Goal: Task Accomplishment & Management: Complete application form

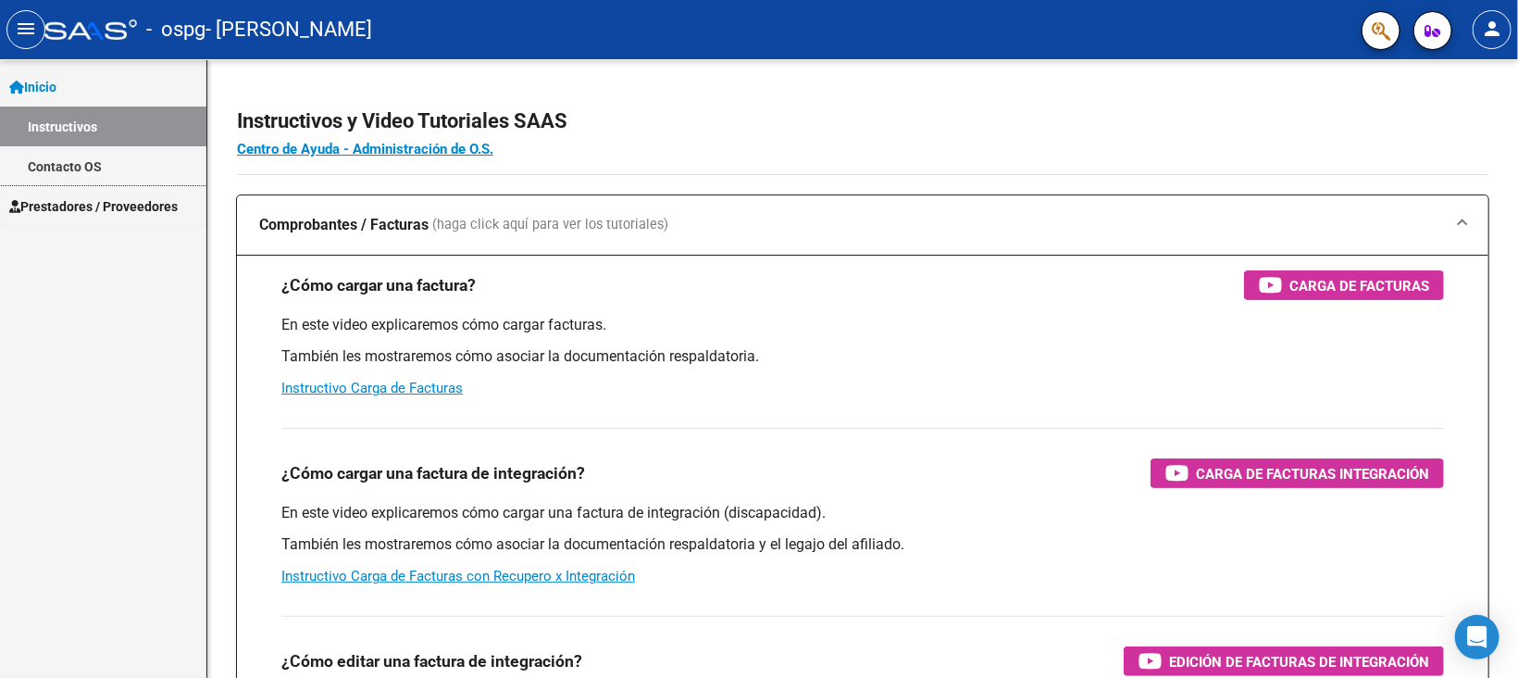
click at [69, 207] on span "Prestadores / Proveedores" at bounding box center [93, 206] width 169 height 20
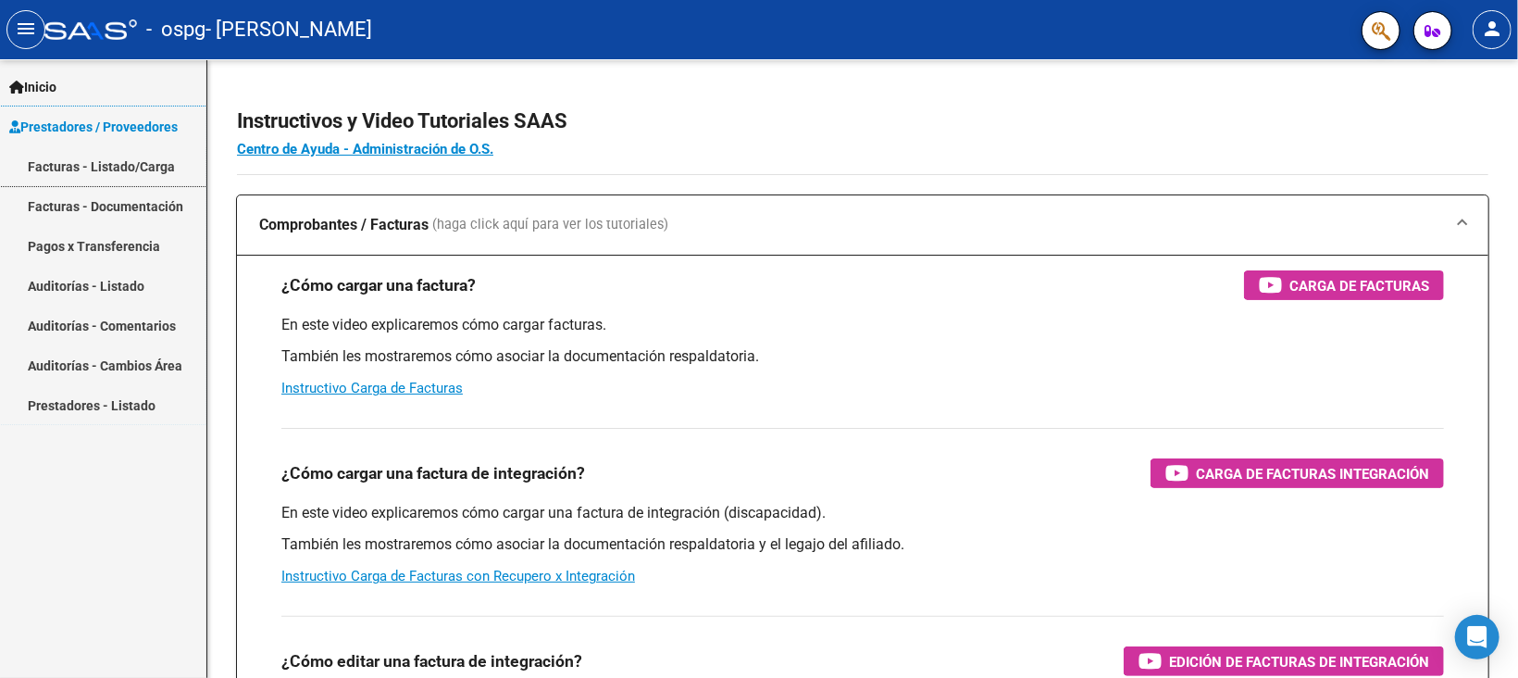
click at [81, 161] on link "Facturas - Listado/Carga" at bounding box center [103, 166] width 206 height 40
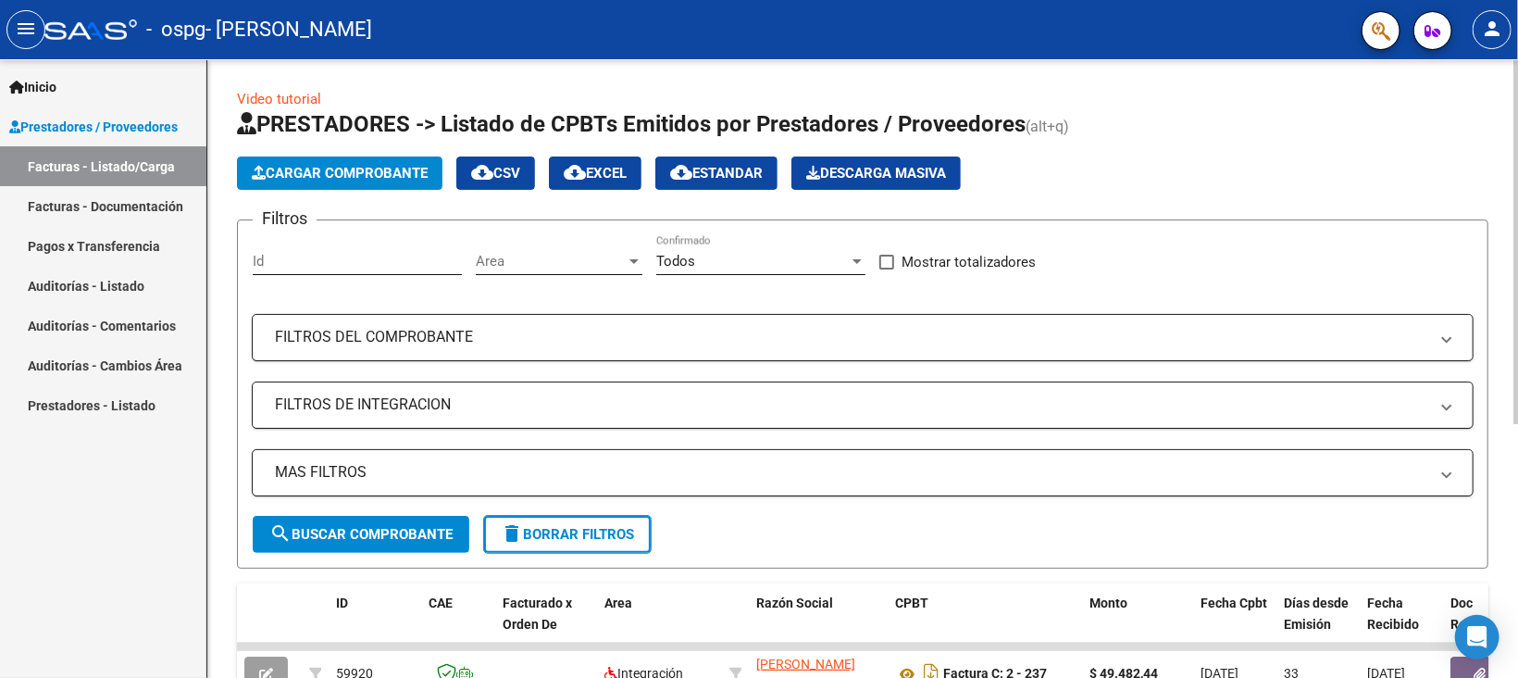
click at [269, 175] on span "Cargar Comprobante" at bounding box center [340, 173] width 176 height 17
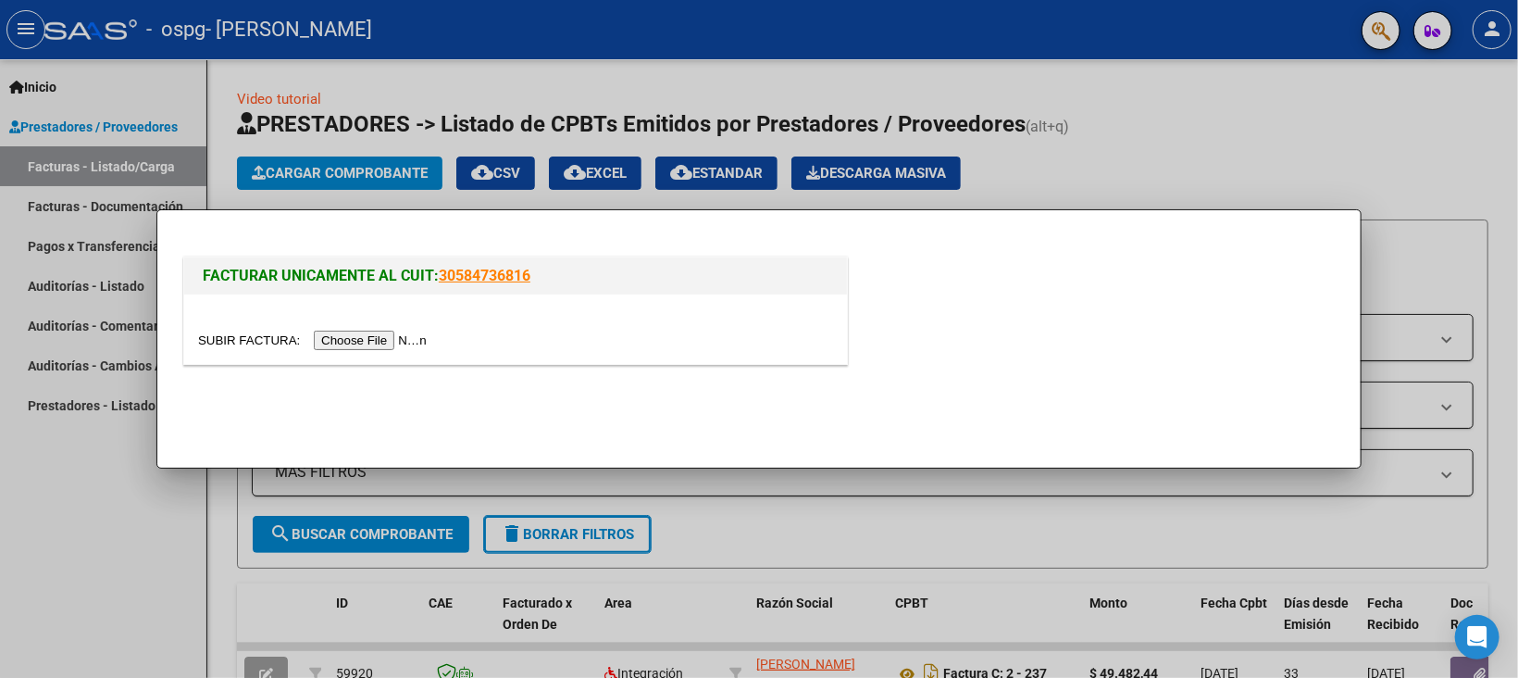
click at [340, 341] on input "file" at bounding box center [315, 340] width 234 height 19
click at [346, 342] on input "file" at bounding box center [315, 340] width 234 height 19
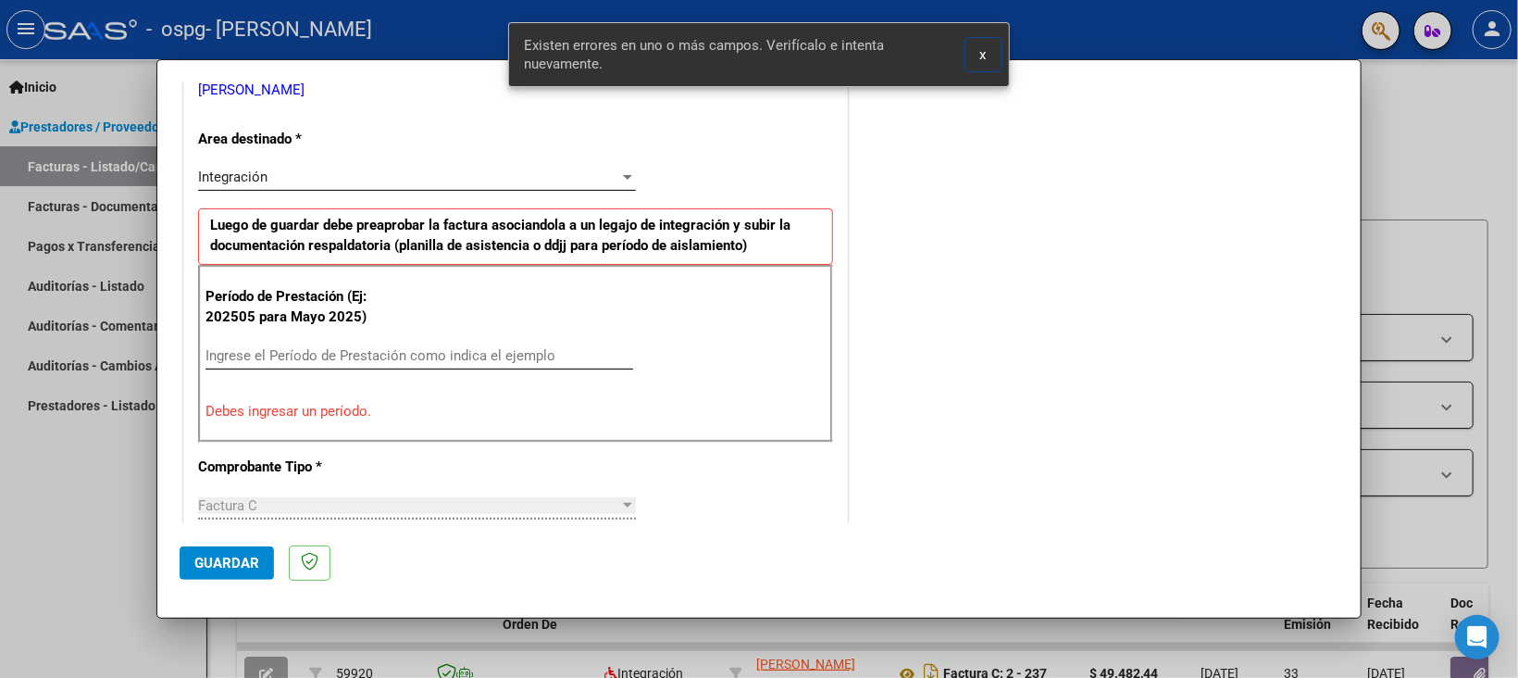
scroll to position [426, 0]
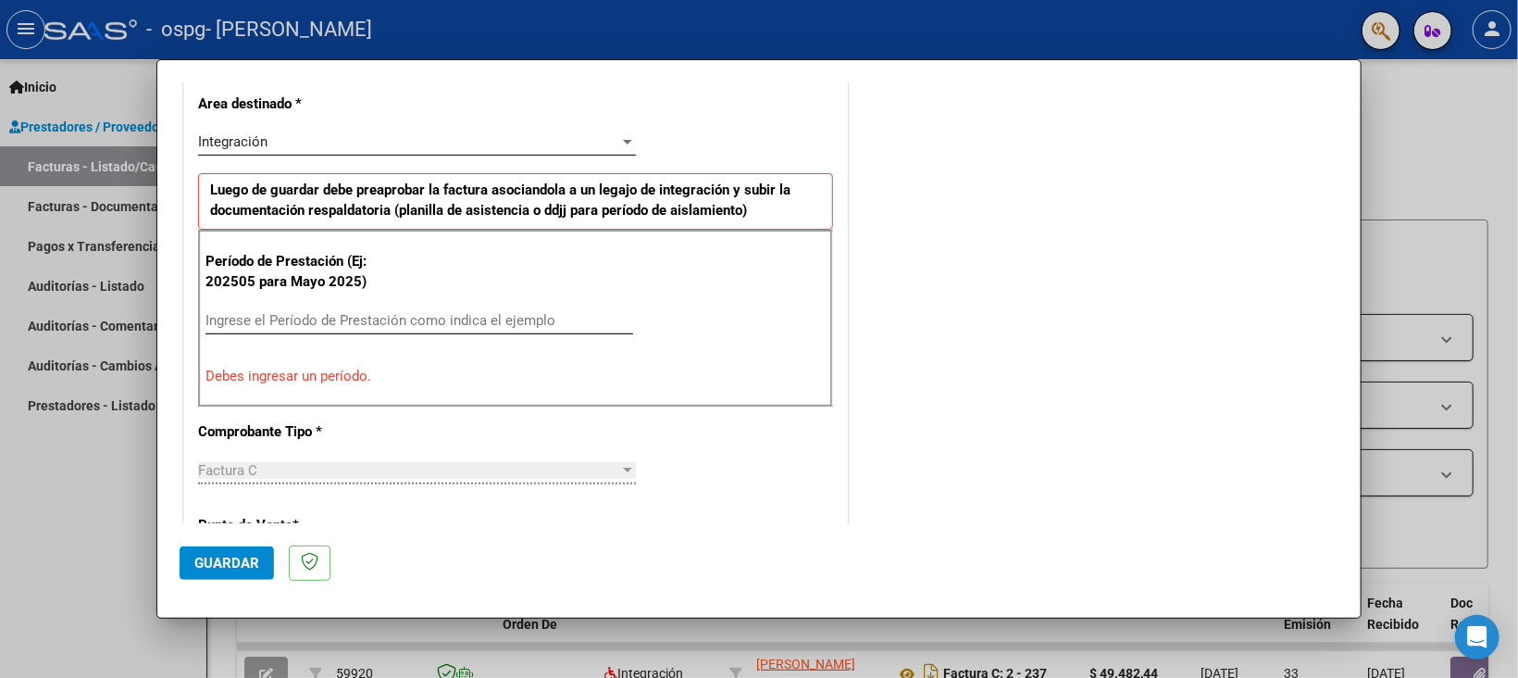
click at [219, 136] on span "Integración" at bounding box center [232, 141] width 69 height 17
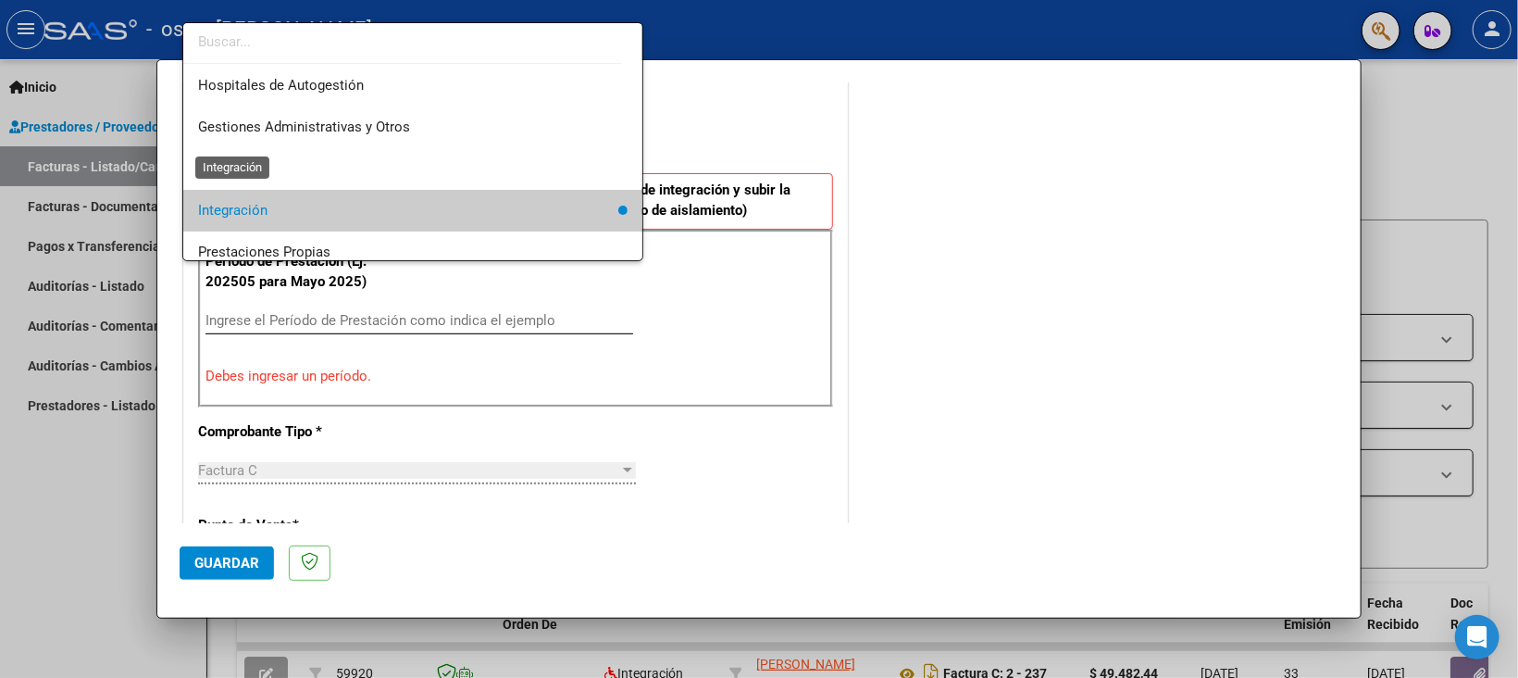
scroll to position [69, 0]
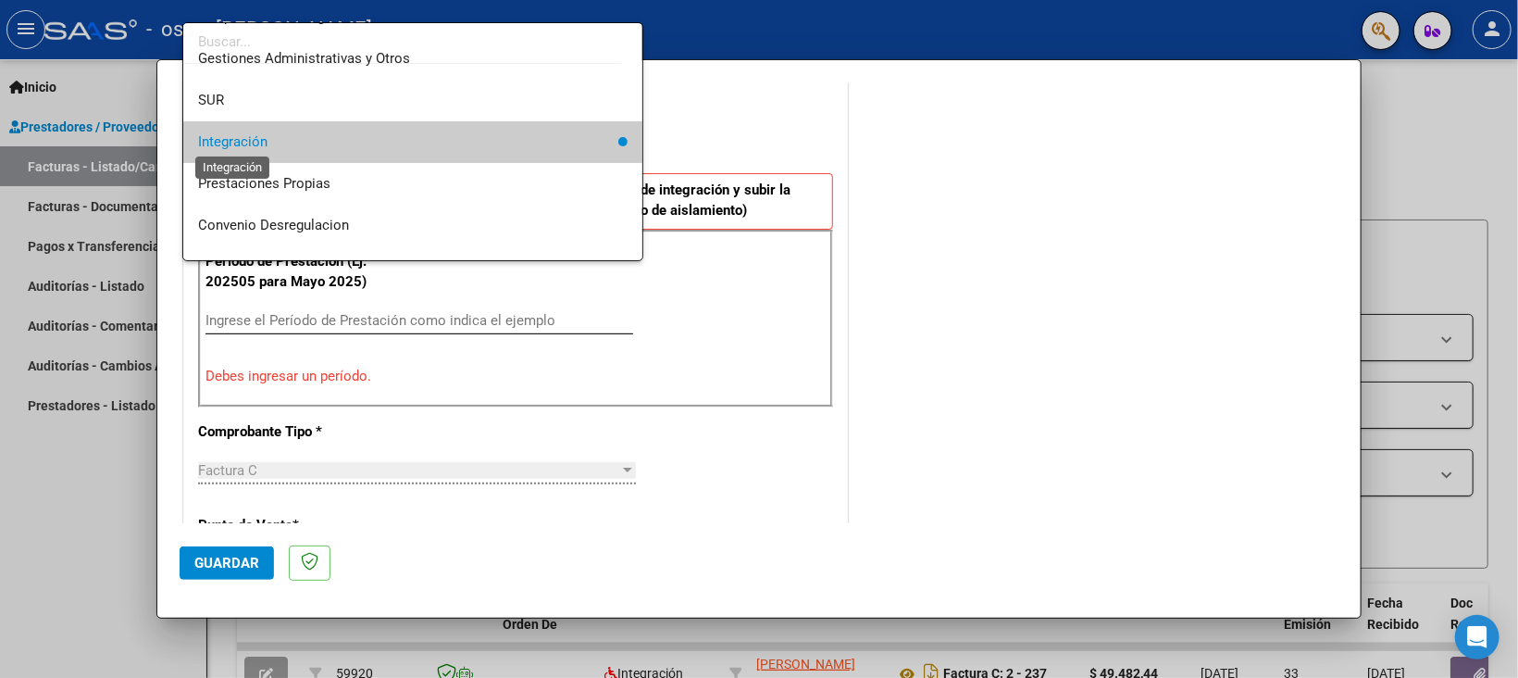
click at [226, 139] on span "Integración" at bounding box center [232, 141] width 69 height 17
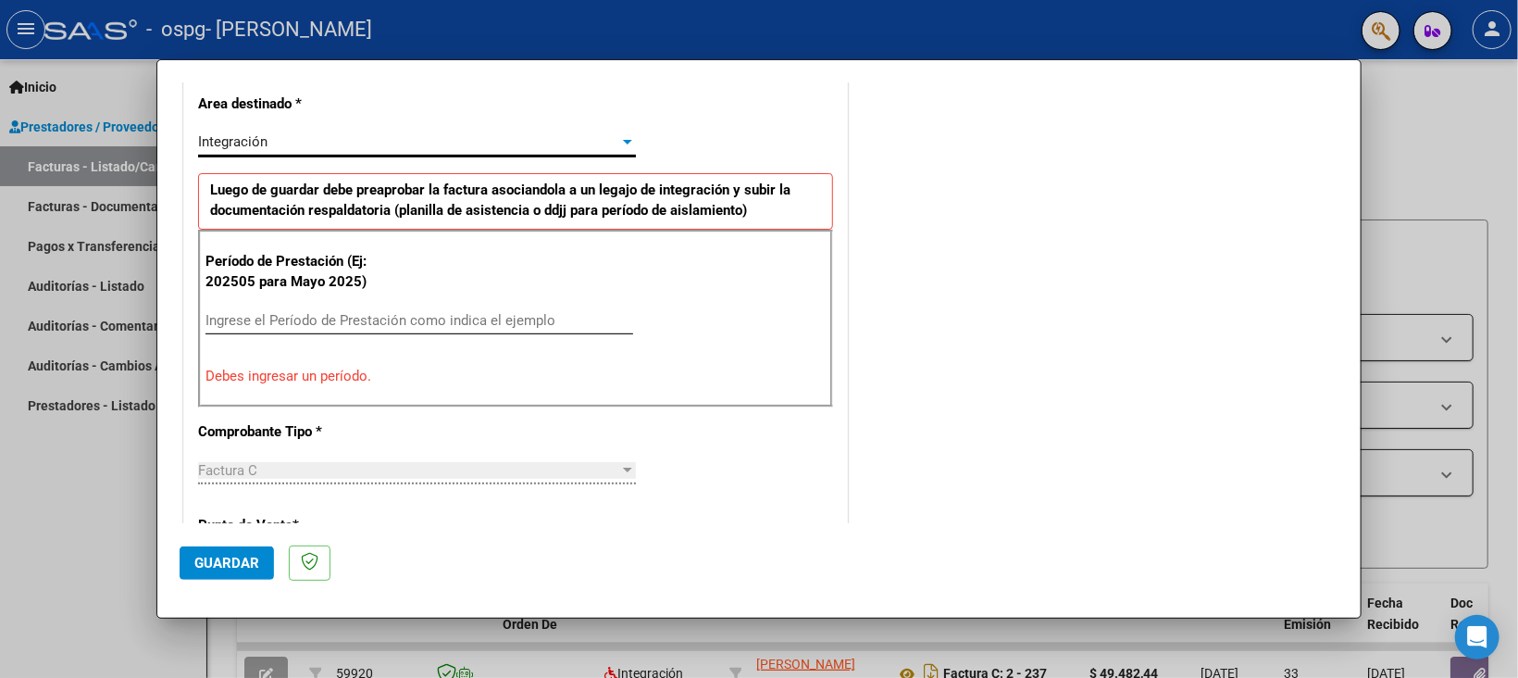
click at [227, 319] on input "Ingrese el Período de Prestación como indica el ejemplo" at bounding box center [420, 320] width 428 height 17
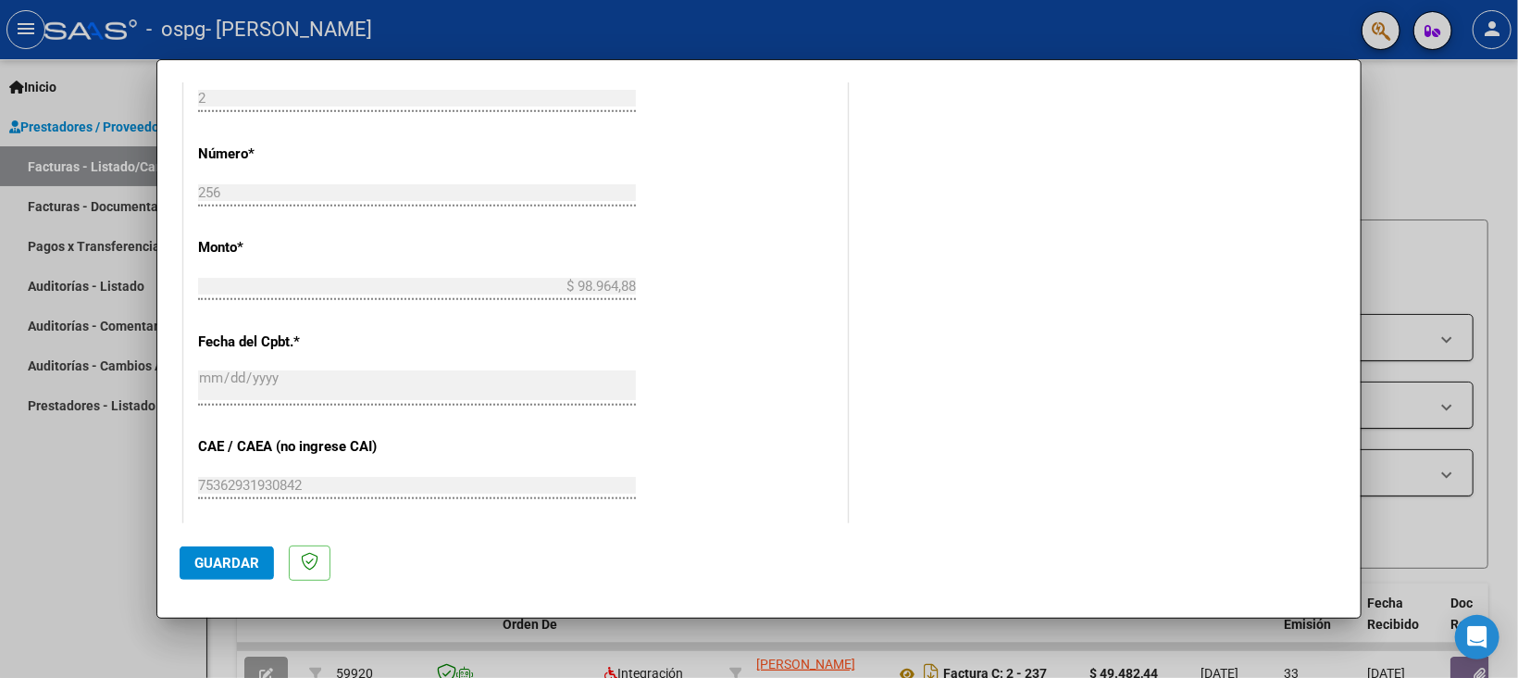
scroll to position [981, 0]
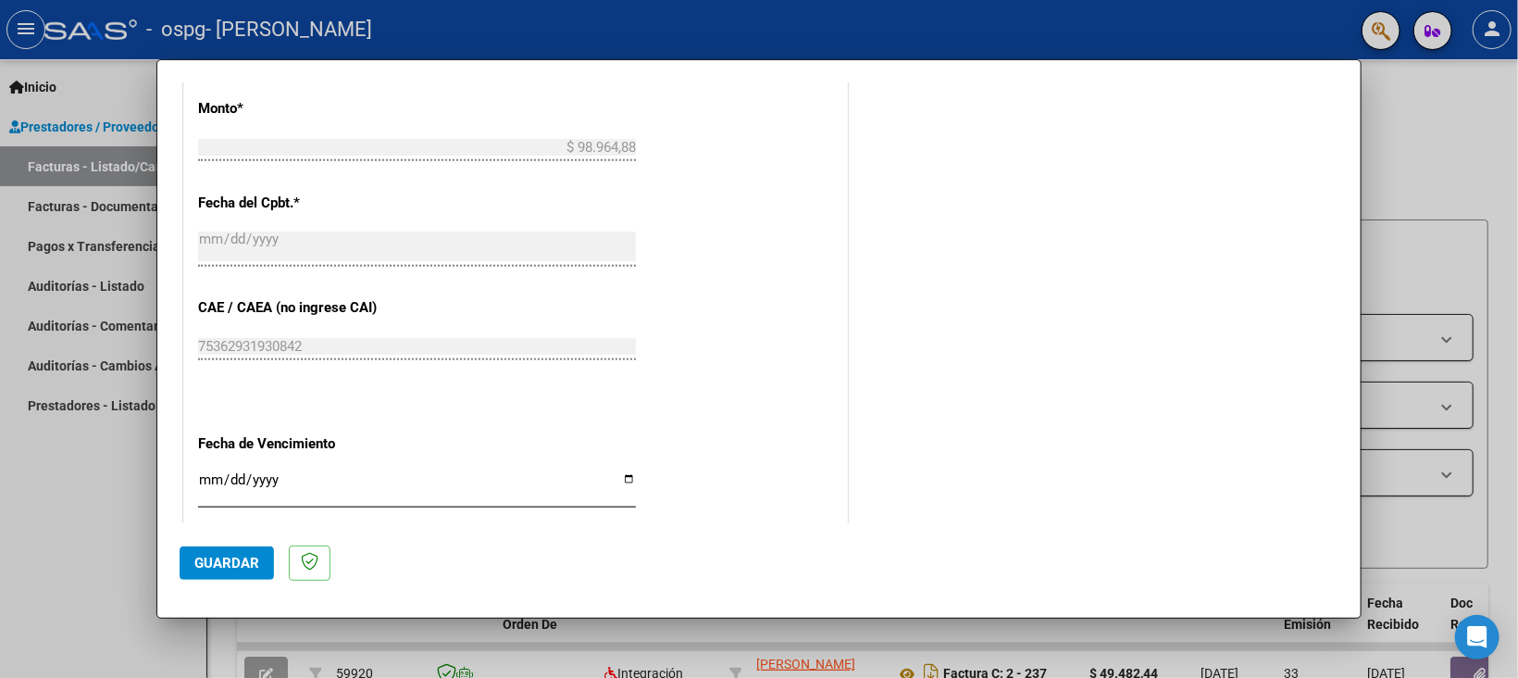
type input "202508"
click at [204, 473] on input "Ingresar la fecha" at bounding box center [417, 487] width 438 height 30
type input "[DATE]"
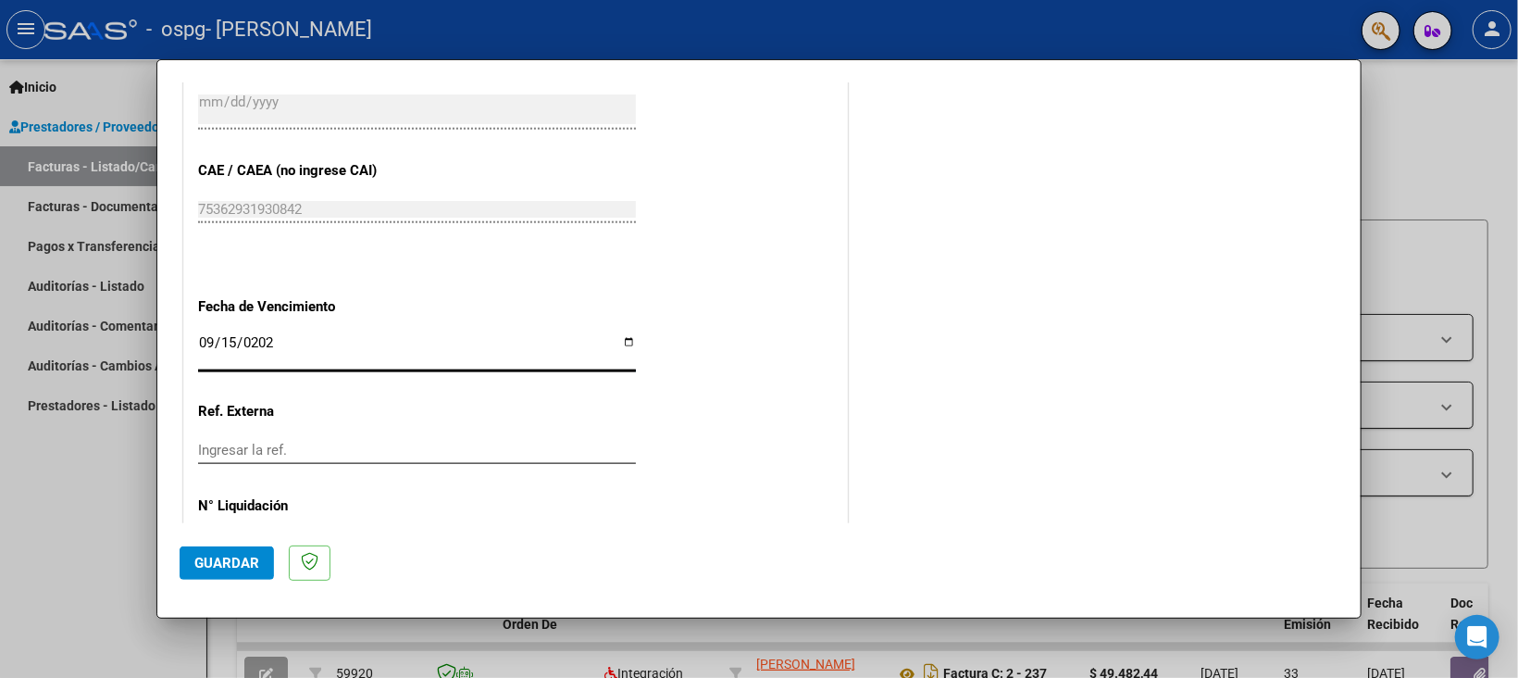
scroll to position [1191, 0]
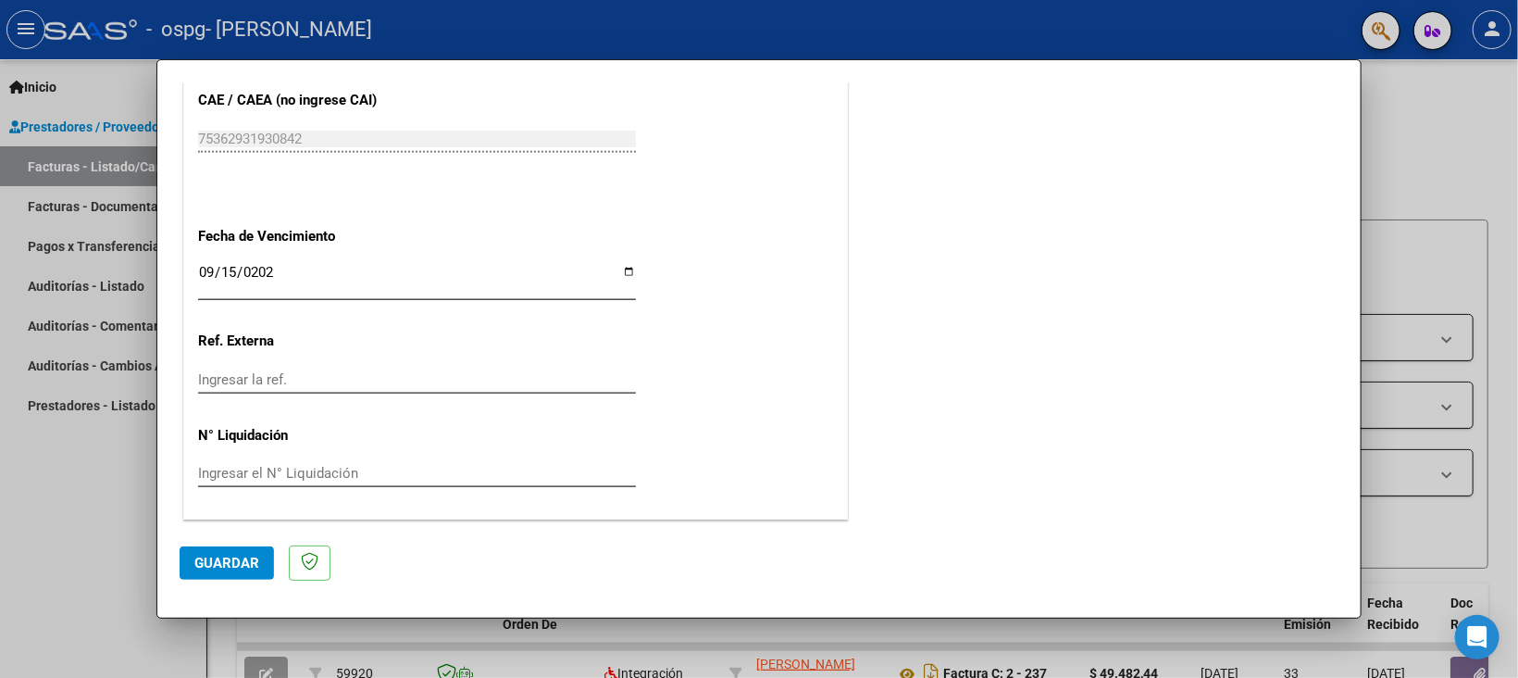
click at [206, 562] on span "Guardar" at bounding box center [226, 563] width 65 height 17
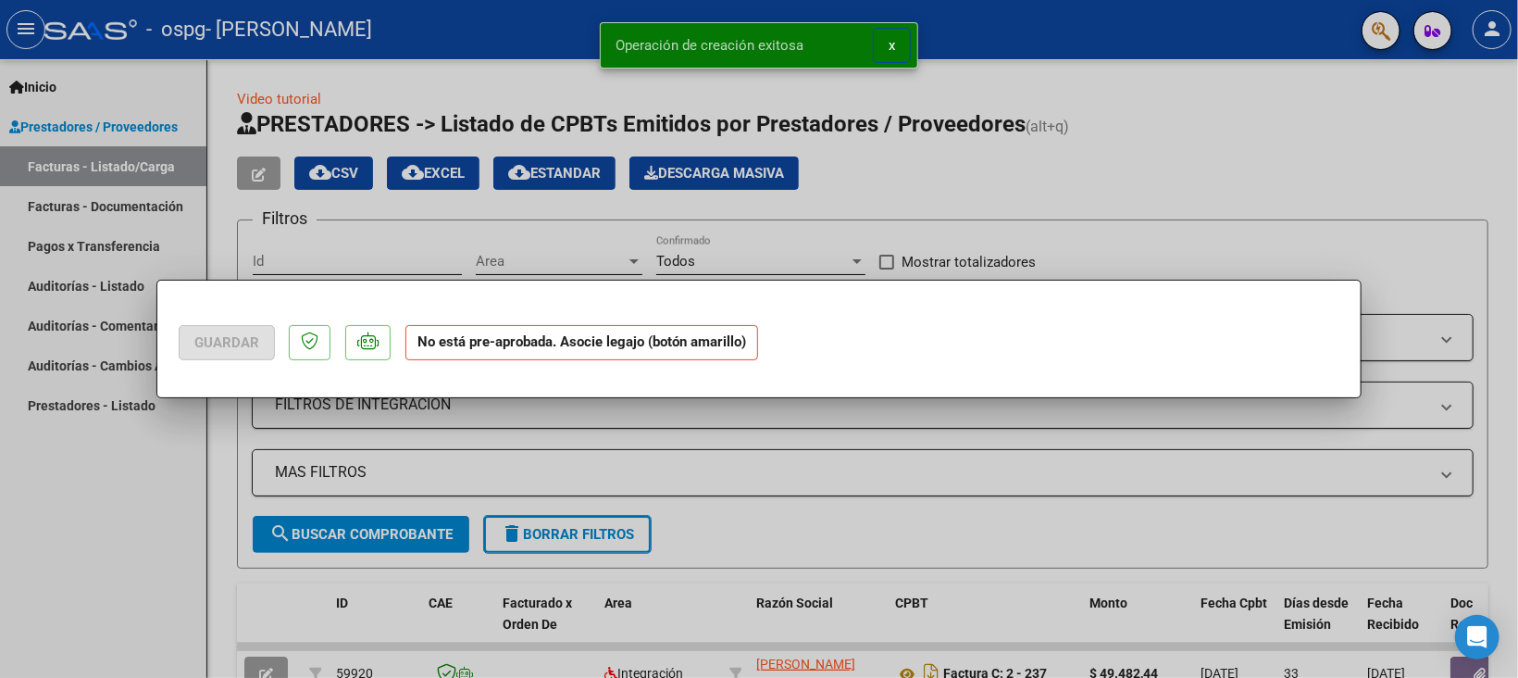
scroll to position [0, 0]
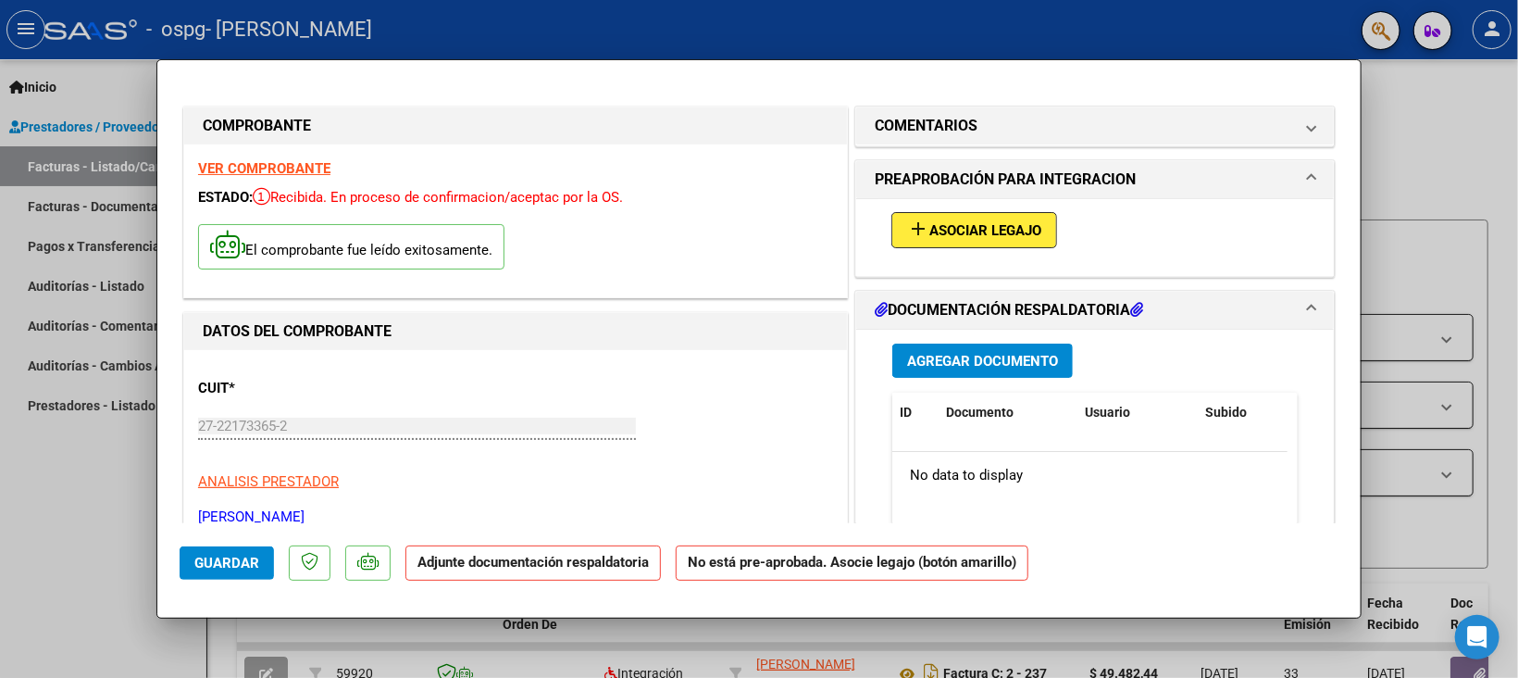
click at [527, 571] on p "Adjunte documentación respaldatoria" at bounding box center [534, 563] width 256 height 36
click at [518, 571] on p "Adjunte documentación respaldatoria" at bounding box center [534, 563] width 256 height 36
click at [518, 573] on p "Adjunte documentación respaldatoria" at bounding box center [534, 563] width 256 height 36
click at [957, 366] on span "Agregar Documento" at bounding box center [982, 361] width 151 height 17
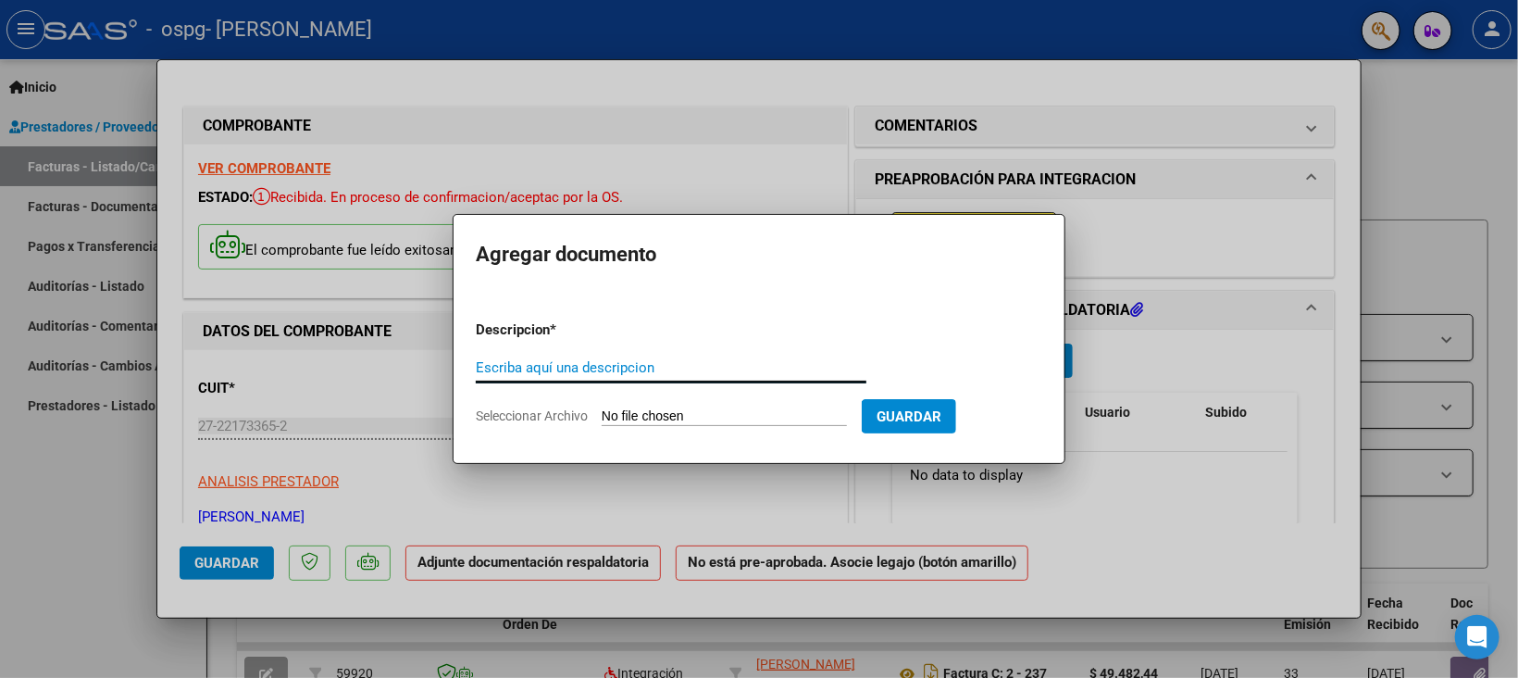
click at [497, 362] on input "Escriba aquí una descripcion" at bounding box center [671, 367] width 391 height 17
click at [501, 367] on input "Escriba aquí una descripcion" at bounding box center [671, 367] width 391 height 17
click at [485, 372] on input "planilla de asistencia" at bounding box center [671, 367] width 391 height 17
type input "Planilla de asistencia"
click at [618, 412] on input "Seleccionar Archivo" at bounding box center [724, 417] width 245 height 18
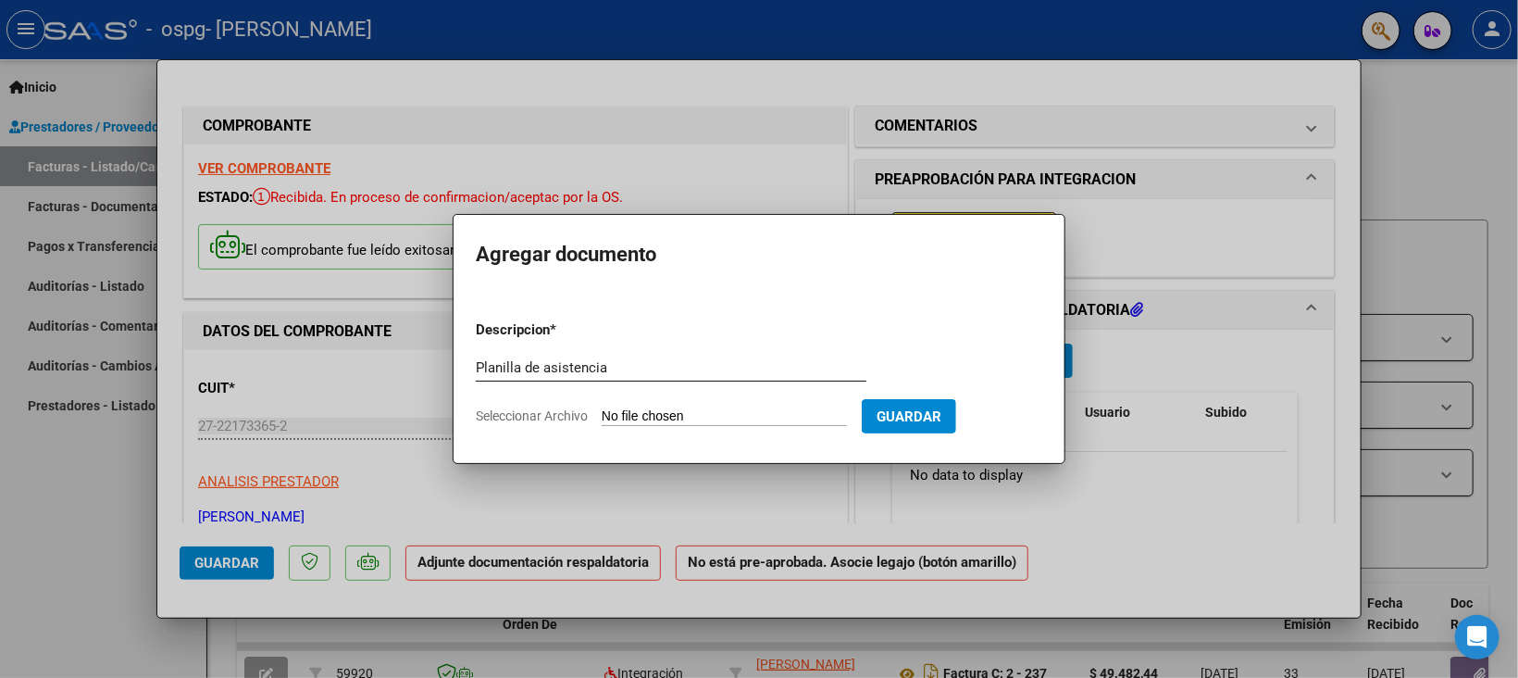
type input "C:\fakepath\[PERSON_NAME] ASIST AGOSTO .pdf"
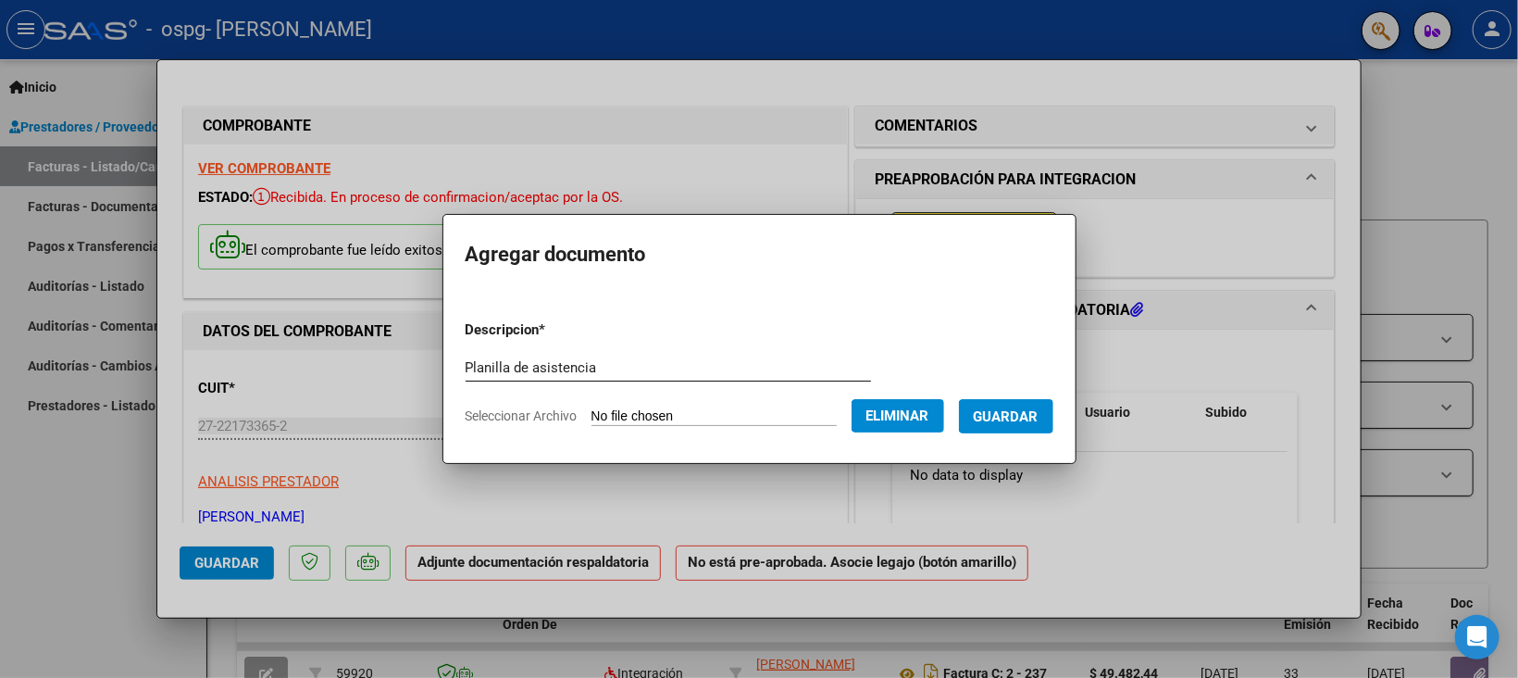
click at [997, 425] on button "Guardar" at bounding box center [1006, 416] width 94 height 34
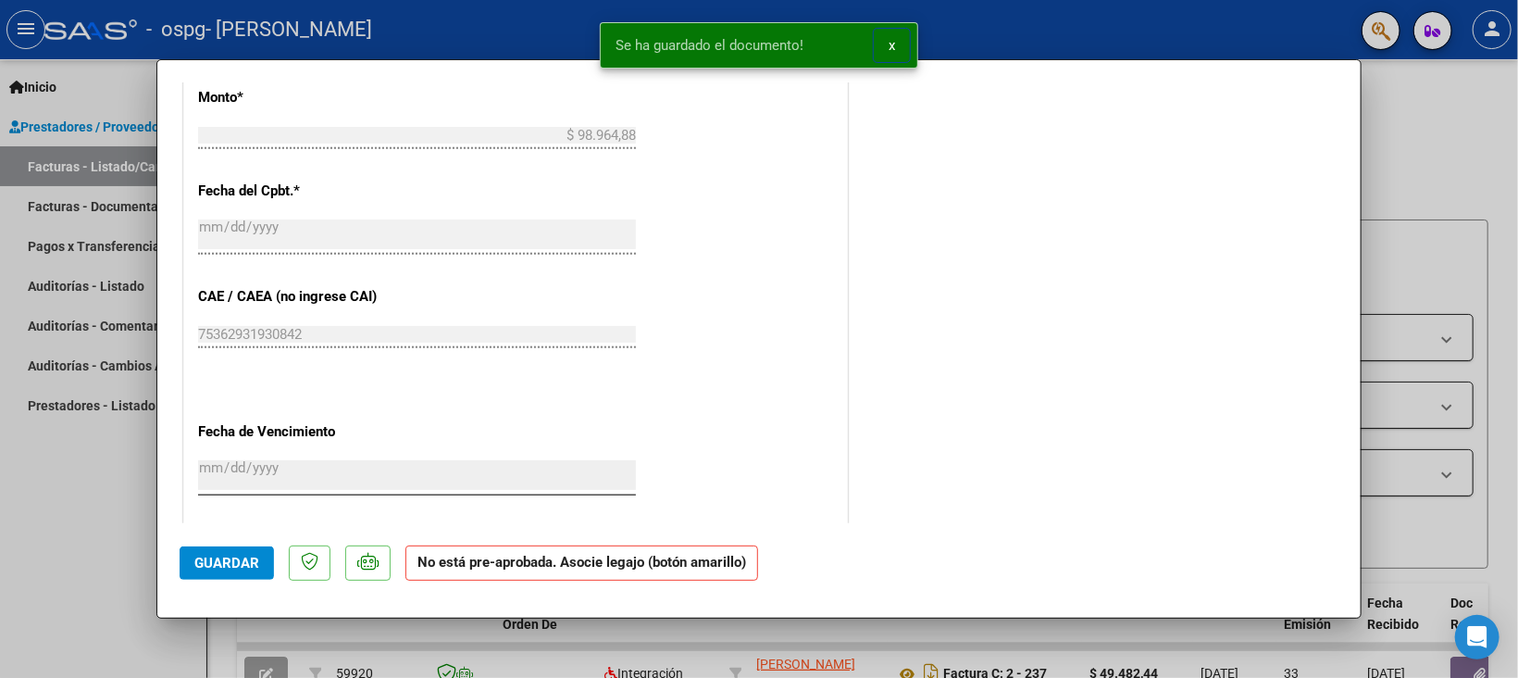
scroll to position [1168, 0]
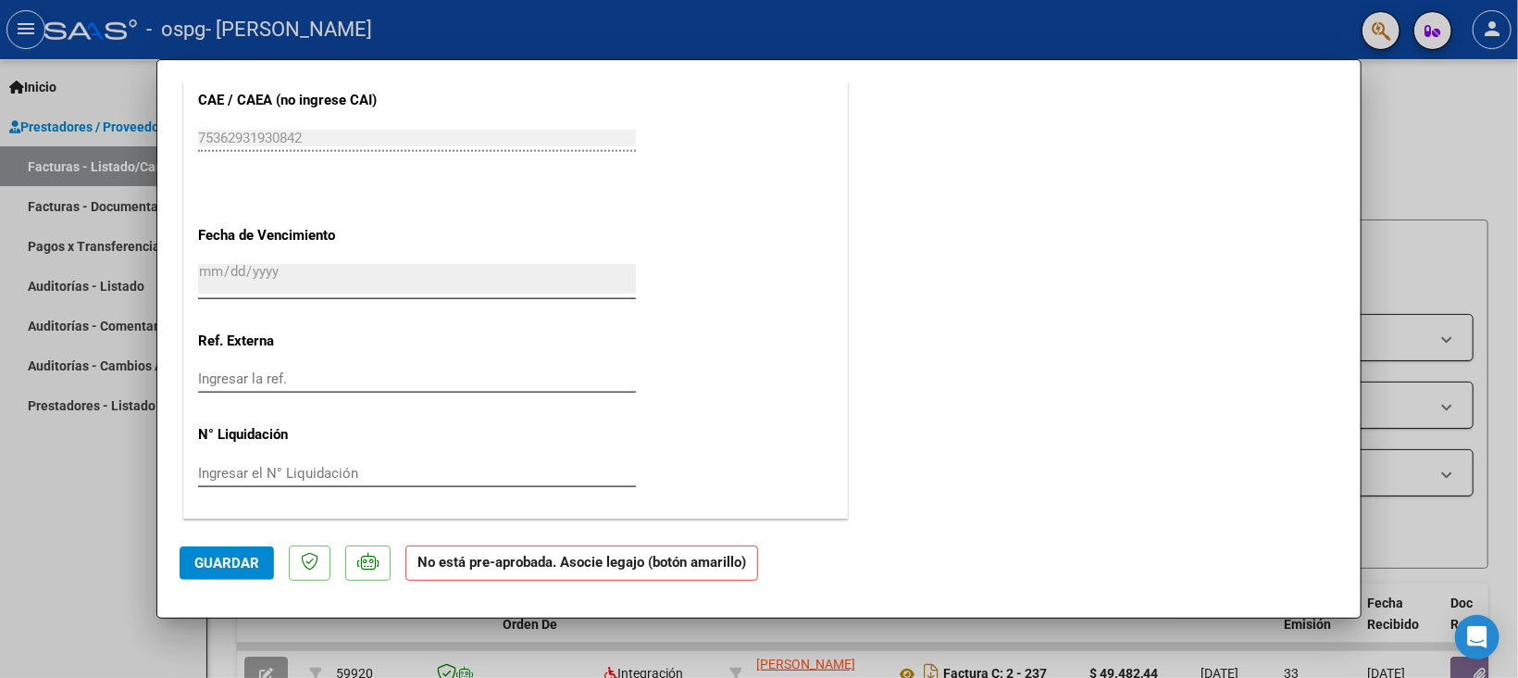
click at [235, 560] on span "Guardar" at bounding box center [226, 563] width 65 height 17
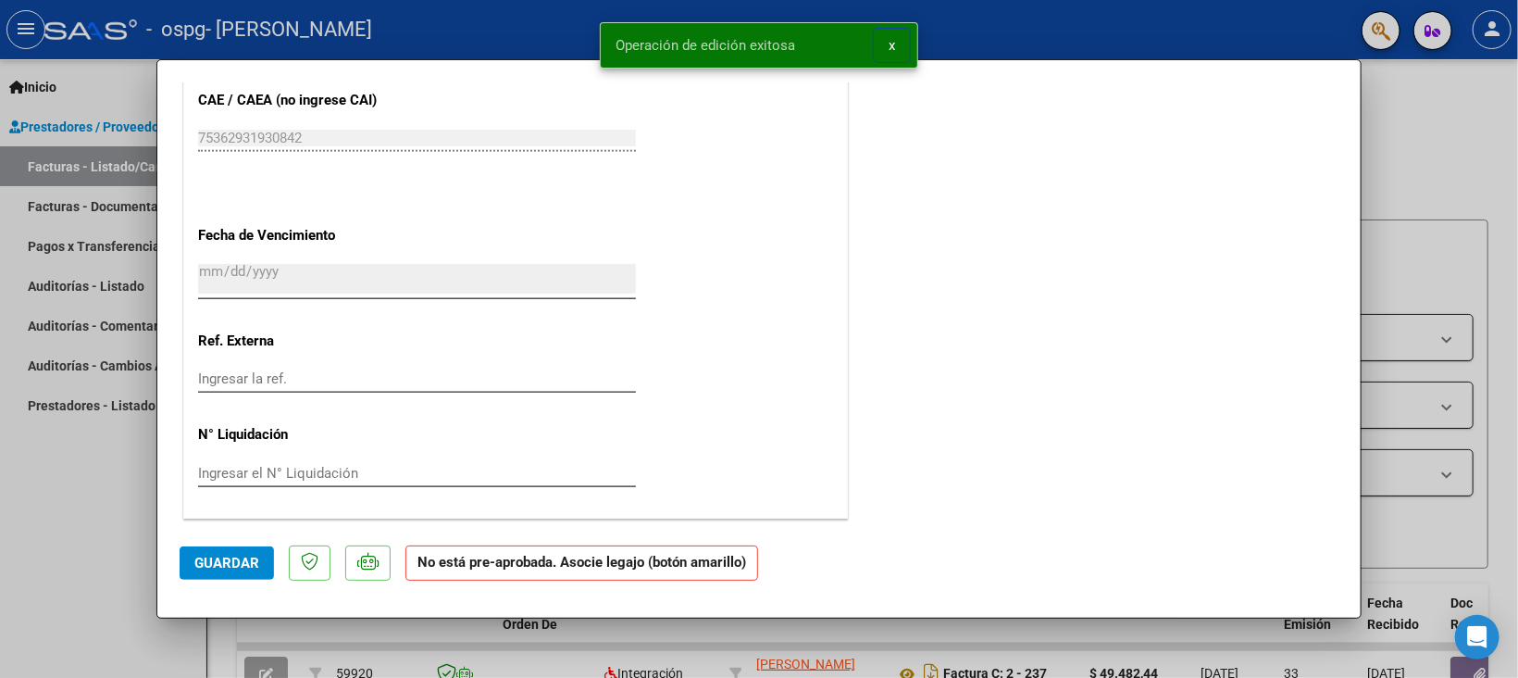
click at [103, 167] on div at bounding box center [759, 339] width 1518 height 678
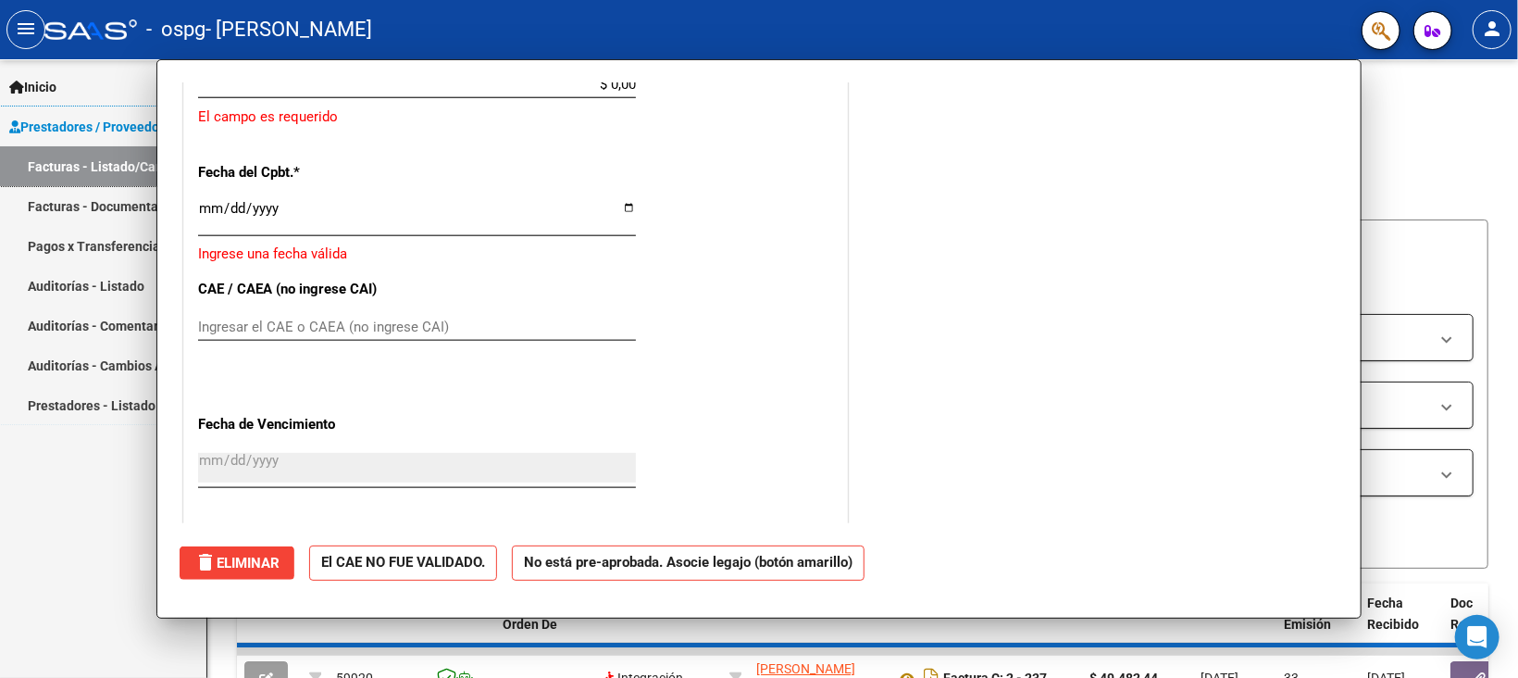
click at [104, 166] on link "Facturas - Listado/Carga" at bounding box center [103, 166] width 206 height 40
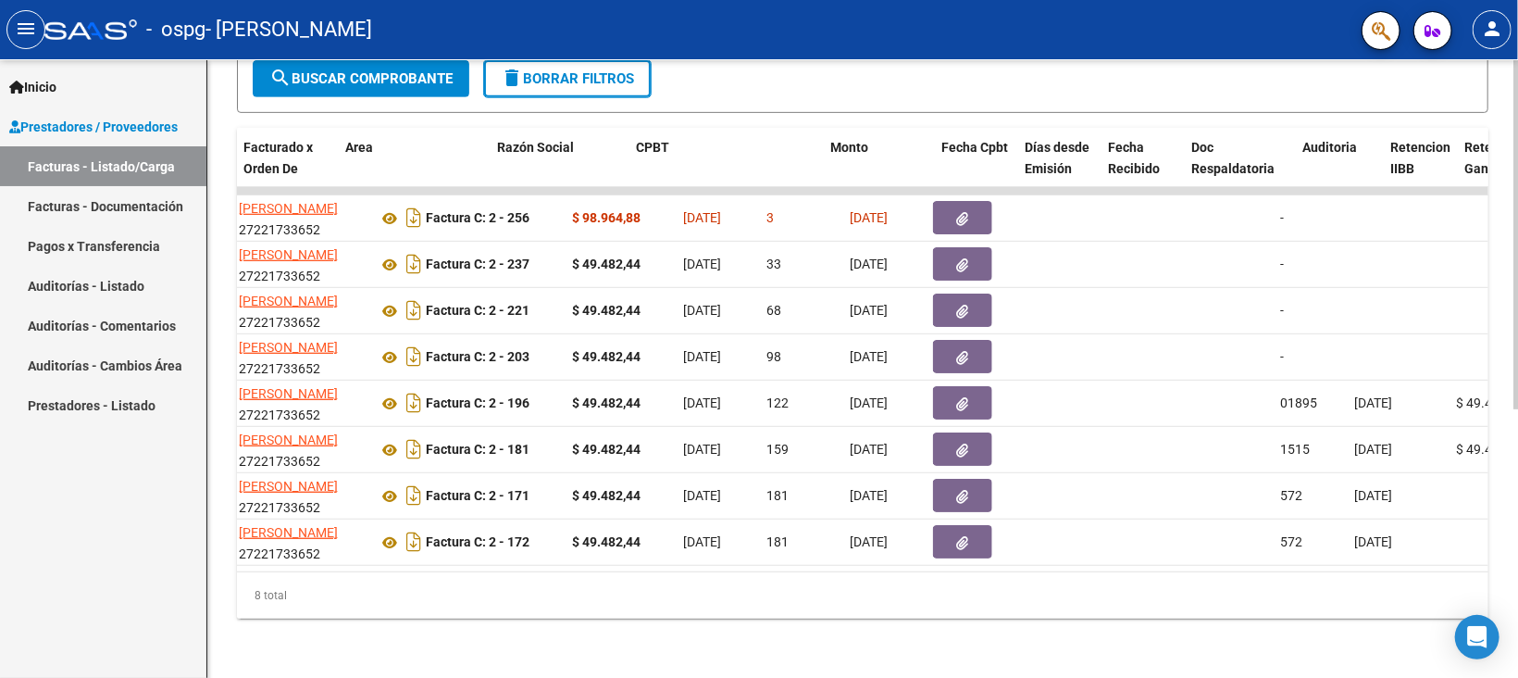
scroll to position [0, 0]
